Goal: Information Seeking & Learning: Learn about a topic

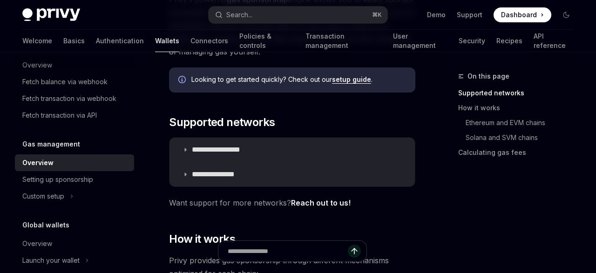
scroll to position [151, 0]
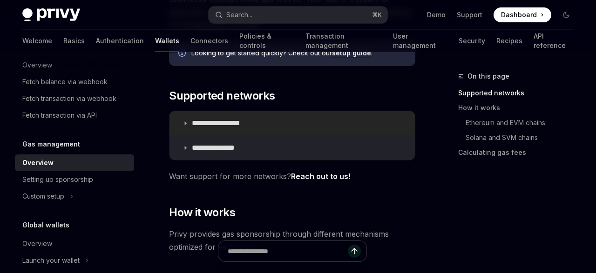
click at [246, 123] on p "**********" at bounding box center [226, 123] width 69 height 9
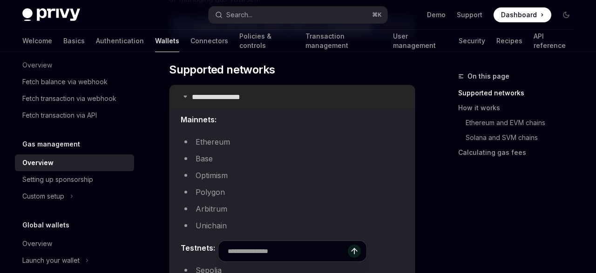
scroll to position [177, 0]
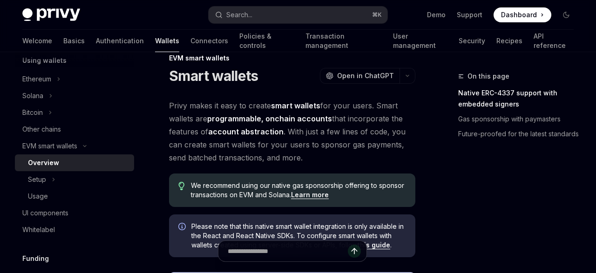
scroll to position [73, 0]
